Goal: Answer question/provide support: Share knowledge or assist other users

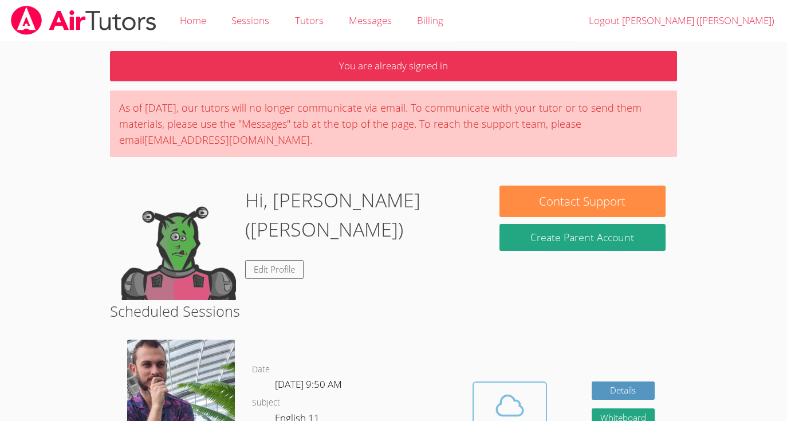
click at [492, 404] on span at bounding box center [509, 405] width 58 height 32
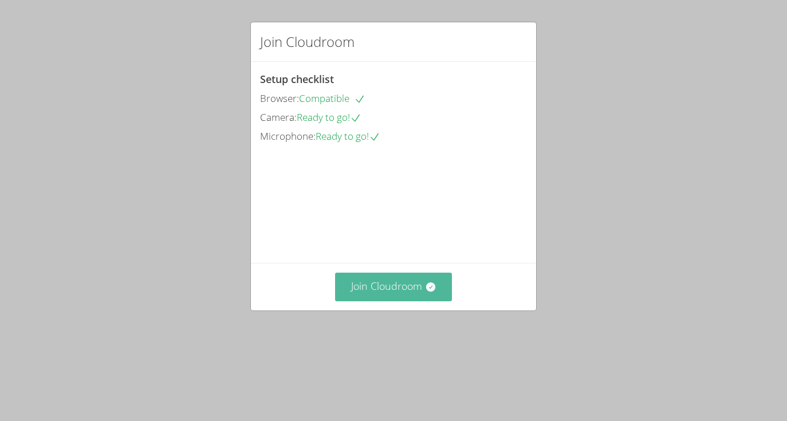
click at [411, 301] on button "Join Cloudroom" at bounding box center [393, 287] width 117 height 28
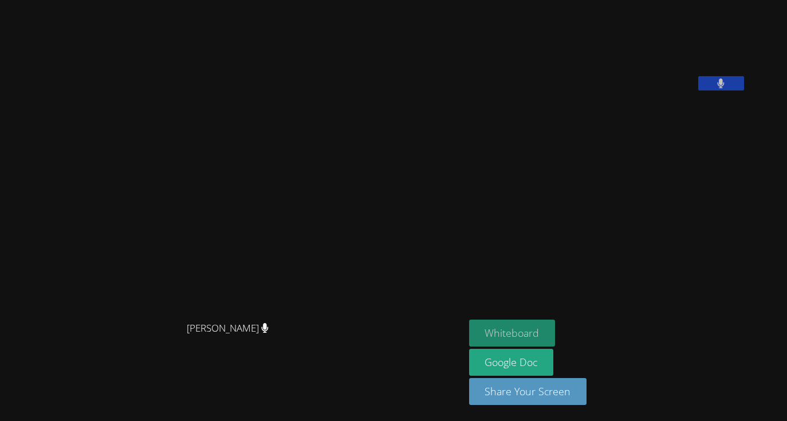
click at [554, 332] on button "Whiteboard" at bounding box center [512, 333] width 86 height 27
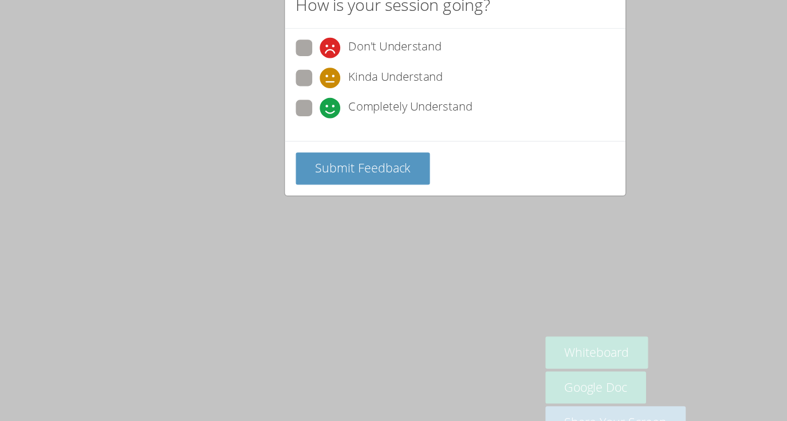
click at [280, 137] on span at bounding box center [280, 137] width 0 height 0
click at [280, 127] on input "Completely Understand" at bounding box center [285, 126] width 10 height 10
radio input "true"
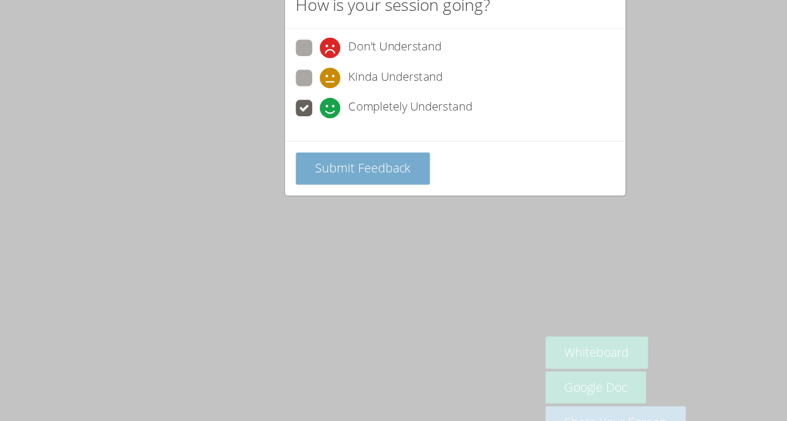
click at [311, 173] on span "Submit Feedback" at bounding box center [316, 178] width 80 height 14
